Goal: Task Accomplishment & Management: Manage account settings

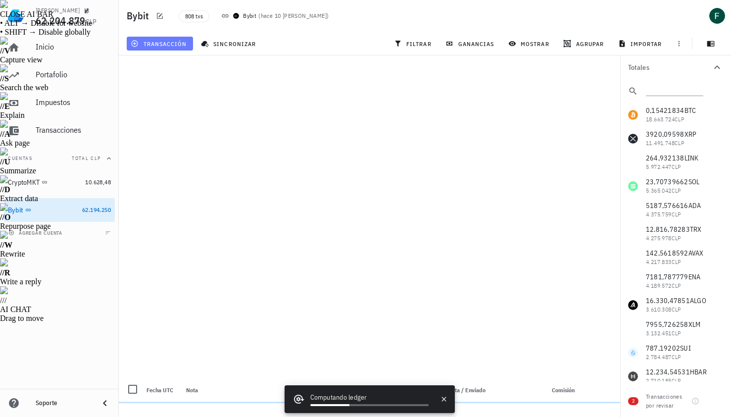
click at [161, 42] on span "transacción" at bounding box center [160, 44] width 54 height 8
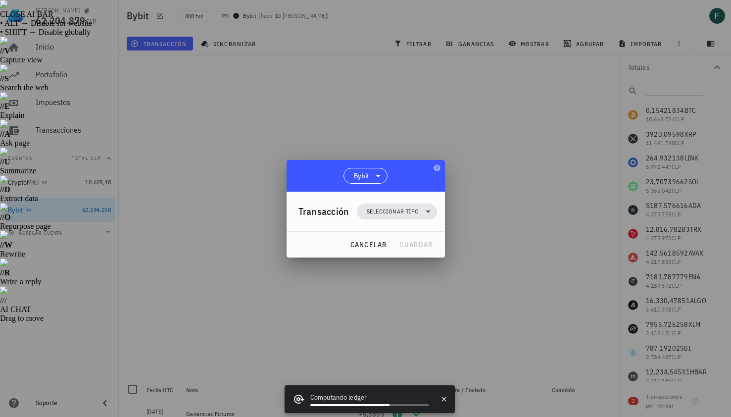
click at [411, 202] on div "Transacción Seleccionar tipo" at bounding box center [367, 212] width 139 height 40
click at [412, 212] on span "Seleccionar tipo" at bounding box center [393, 211] width 52 height 10
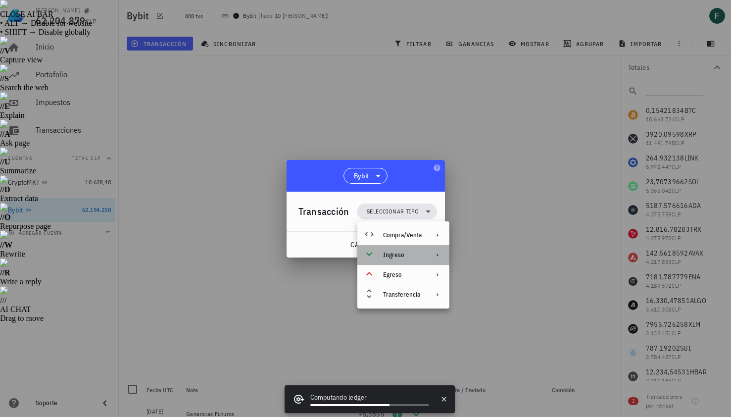
click at [409, 255] on div "Ingreso" at bounding box center [402, 255] width 39 height 8
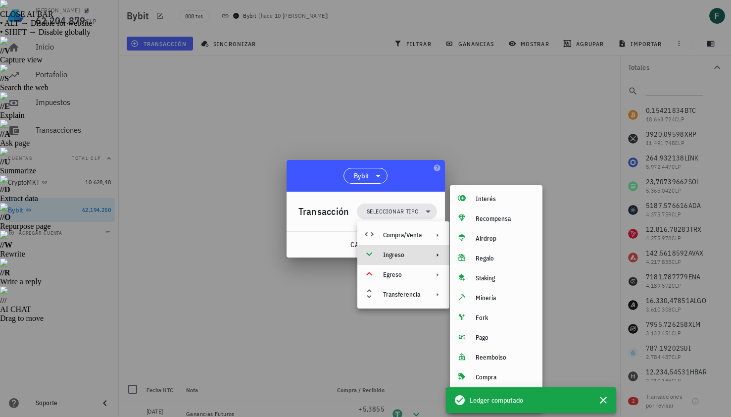
click at [614, 404] on div "Ledger computado" at bounding box center [531, 400] width 170 height 26
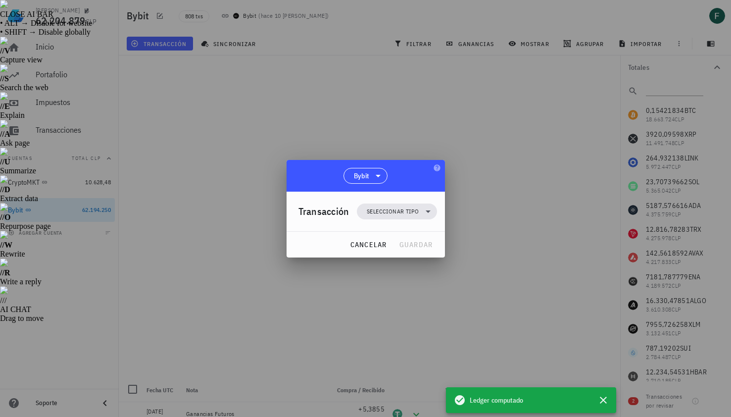
click at [611, 403] on div at bounding box center [603, 400] width 18 height 18
click at [395, 211] on span "Seleccionar tipo" at bounding box center [393, 211] width 52 height 10
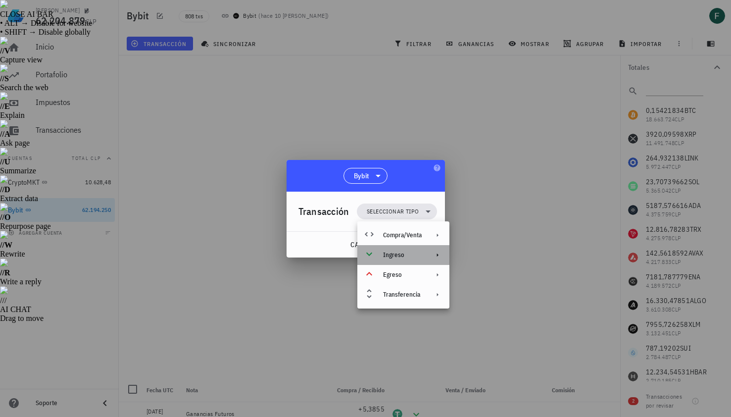
click at [406, 256] on div "Ingreso" at bounding box center [402, 255] width 39 height 8
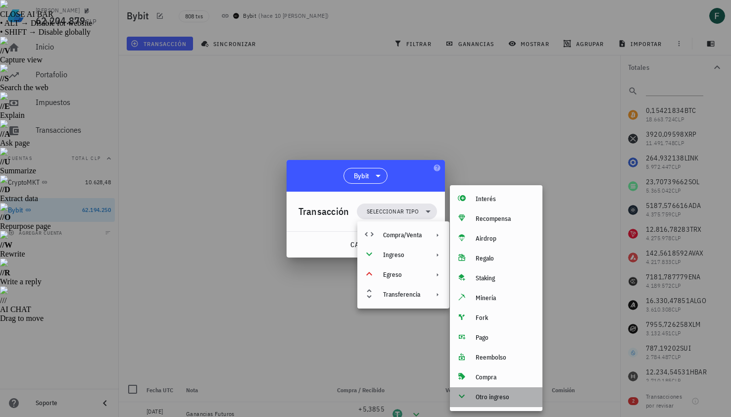
click at [518, 398] on div "Otro ingreso" at bounding box center [505, 397] width 59 height 8
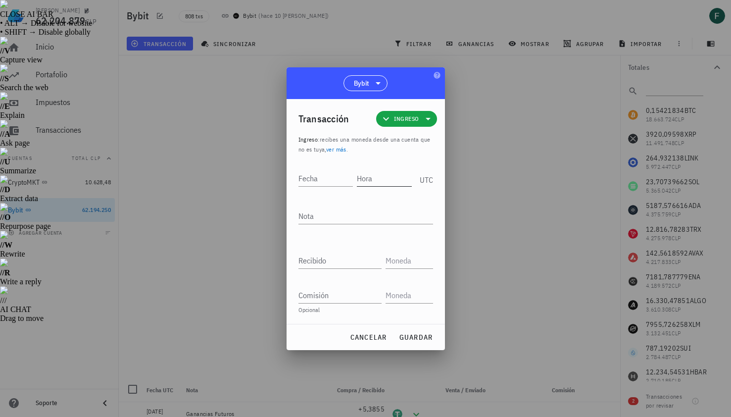
click at [375, 179] on input "Hora" at bounding box center [384, 178] width 55 height 16
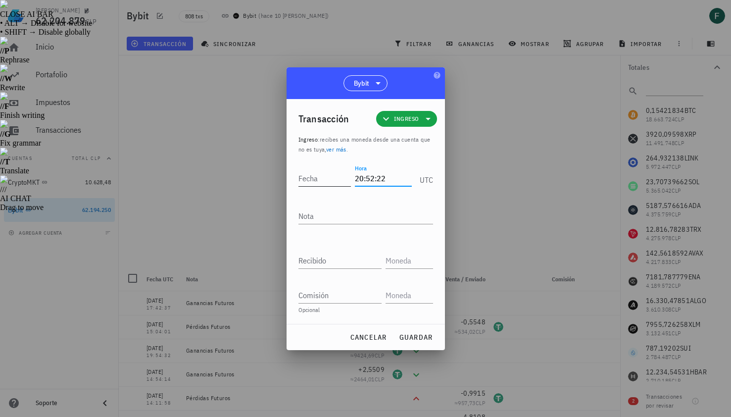
type input "20:52:22"
click at [335, 179] on input "Fecha" at bounding box center [324, 178] width 53 height 16
type input "2026-10-06"
click at [338, 212] on textarea "Nota" at bounding box center [365, 216] width 135 height 16
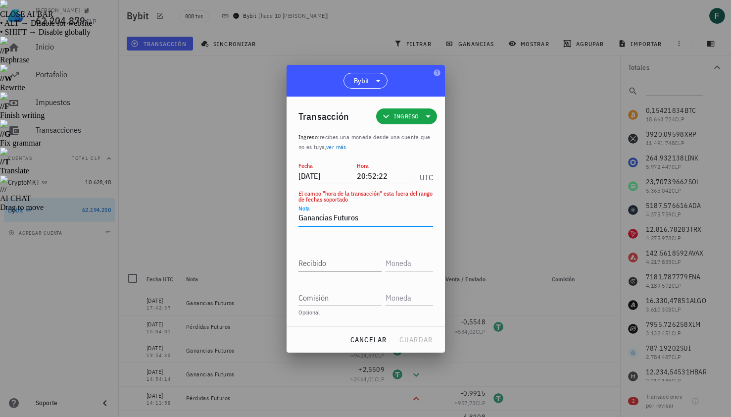
type textarea "Ganancias Futuros"
click at [334, 261] on input "Recibido" at bounding box center [339, 263] width 83 height 16
paste input "10,6516"
type input "10,6516"
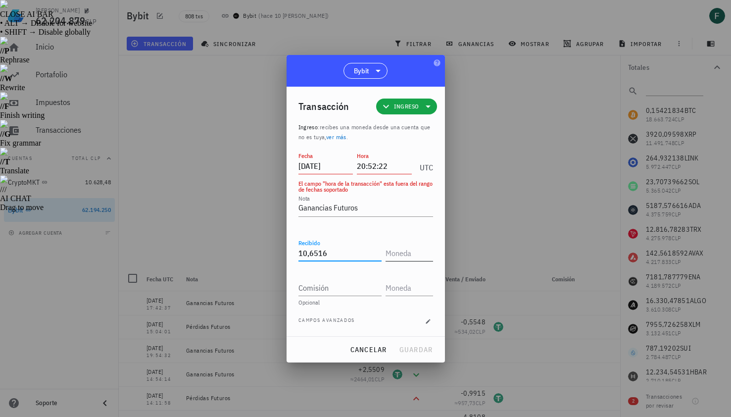
click at [401, 256] on input "text" at bounding box center [409, 253] width 46 height 16
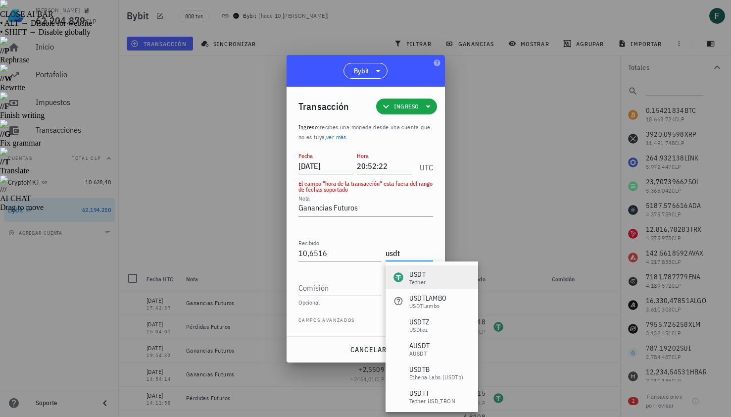
click at [413, 279] on div "Tether" at bounding box center [417, 282] width 16 height 6
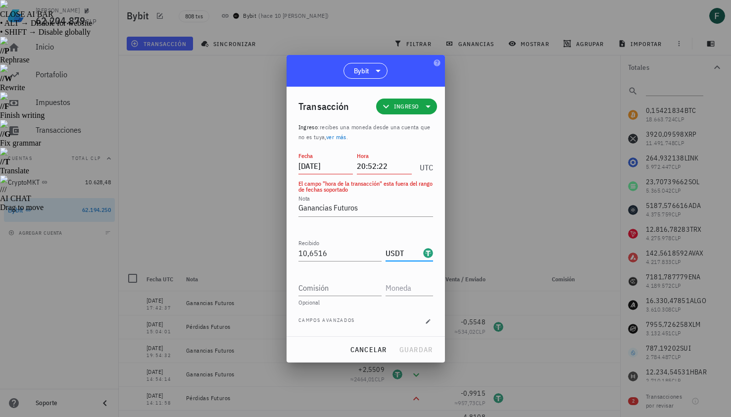
type input "USDT"
click at [315, 167] on input "2026-10-06" at bounding box center [325, 166] width 55 height 16
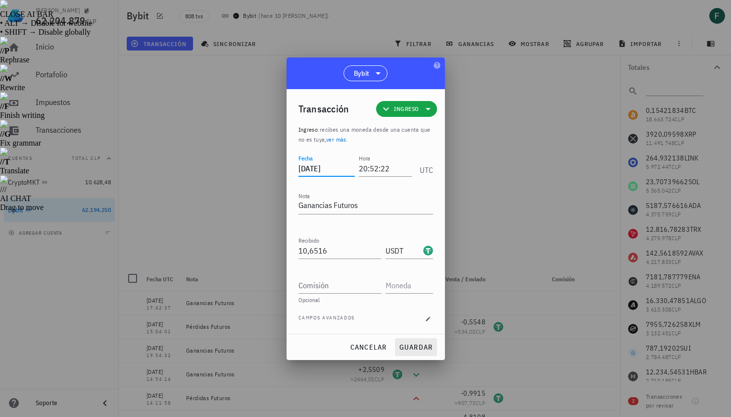
click at [417, 343] on div "cancelar guardar" at bounding box center [366, 347] width 158 height 26
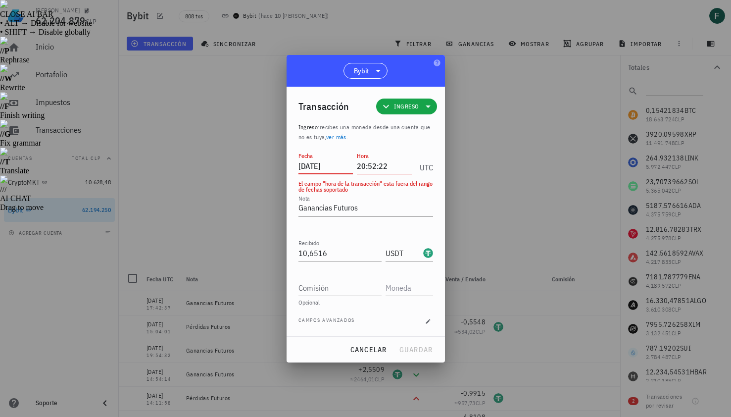
click at [338, 164] on input "2025-10-10" at bounding box center [325, 166] width 55 height 16
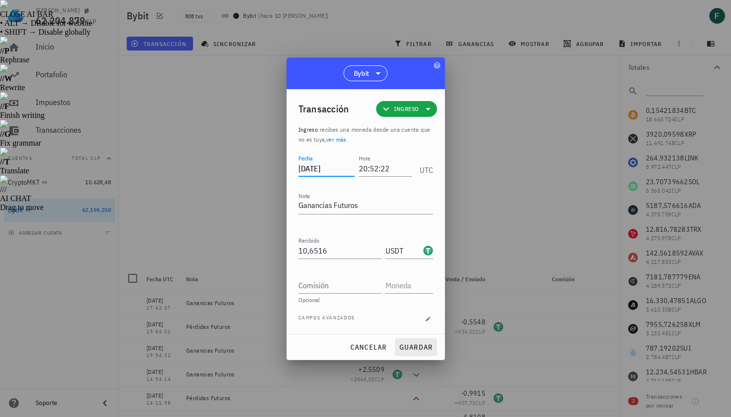
type input "2025-10-06"
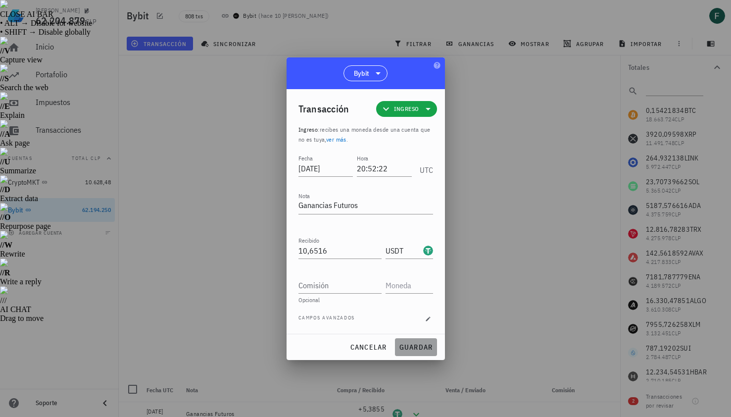
click at [411, 346] on span "guardar" at bounding box center [416, 346] width 34 height 9
